Goal: Find specific page/section

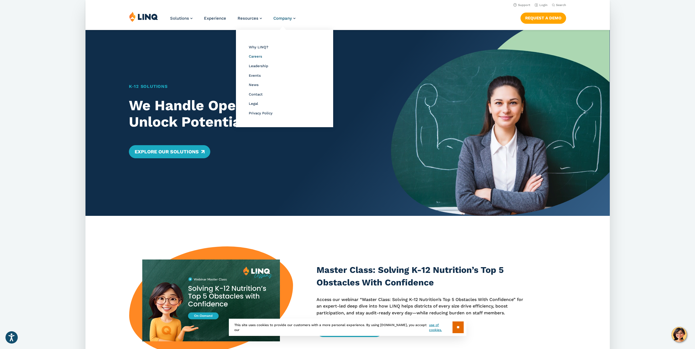
click at [256, 56] on span "Careers" at bounding box center [255, 56] width 13 height 4
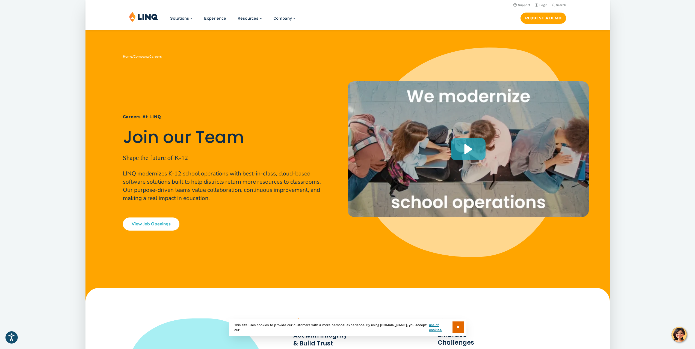
click at [159, 231] on div "Home / Company / Careers Careers at [GEOGRAPHIC_DATA] Join our Team Shape the f…" at bounding box center [216, 175] width 262 height 254
click at [159, 227] on link "View Job Openings" at bounding box center [151, 224] width 57 height 13
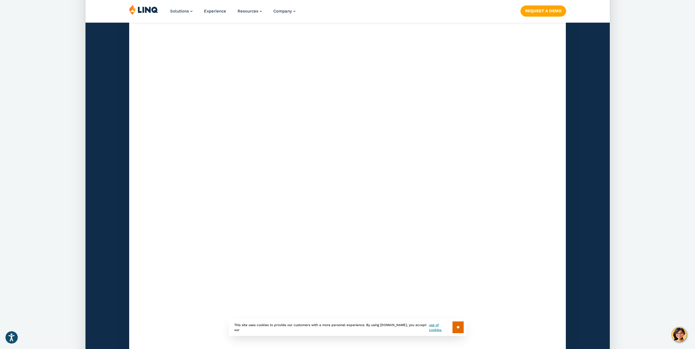
scroll to position [1562, 0]
